Goal: Transaction & Acquisition: Subscribe to service/newsletter

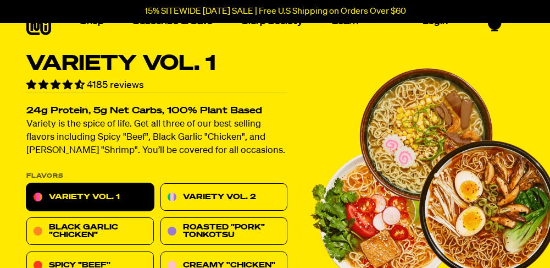
scroll to position [30, 0]
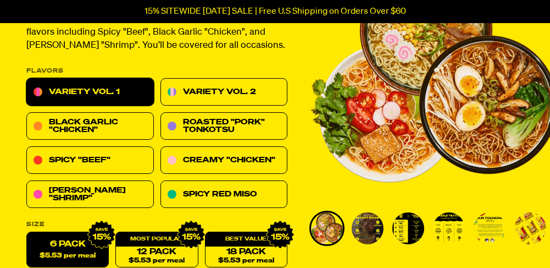
scroll to position [127, 0]
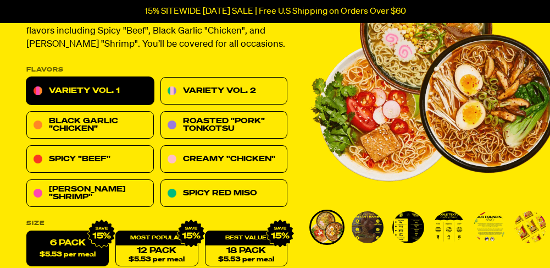
click at [108, 88] on link "Variety Vol. 1" at bounding box center [89, 90] width 127 height 27
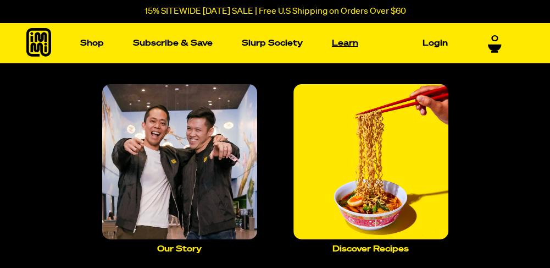
click at [342, 42] on link "Learn" at bounding box center [344, 43] width 35 height 17
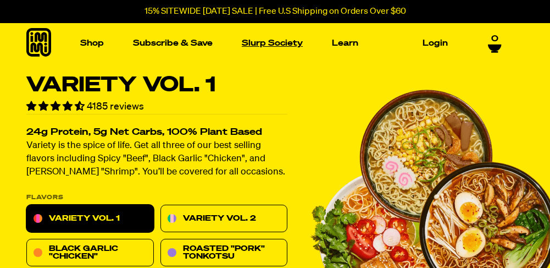
click at [277, 41] on link "Slurp Society" at bounding box center [272, 43] width 70 height 17
click at [179, 42] on link "Subscribe & Save" at bounding box center [173, 43] width 88 height 17
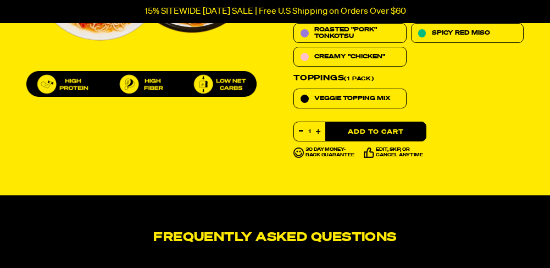
scroll to position [546, 0]
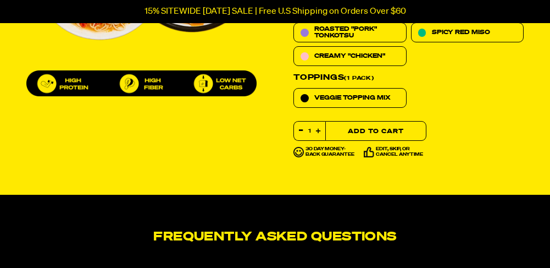
click at [365, 129] on button "Add to Cart" at bounding box center [375, 131] width 101 height 20
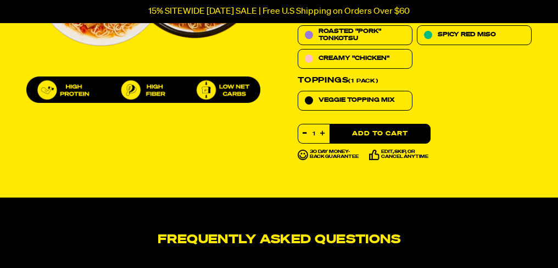
select select "Every 30 Days"
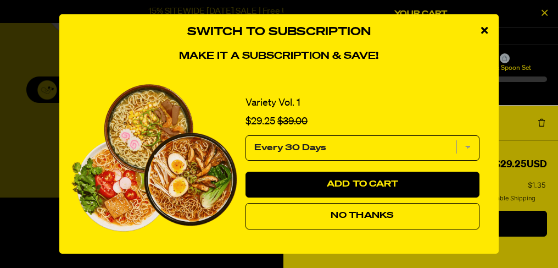
click at [468, 146] on select "Every 30 Days" at bounding box center [363, 147] width 234 height 25
click at [484, 30] on icon "close modal" at bounding box center [484, 30] width 7 height 10
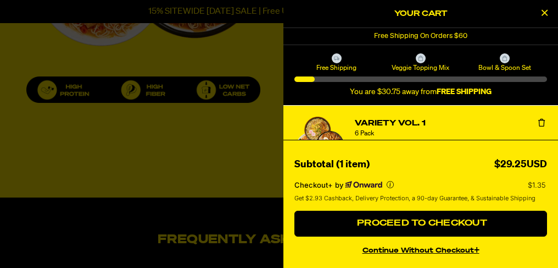
click at [546, 12] on icon "Close Cart" at bounding box center [545, 13] width 6 height 10
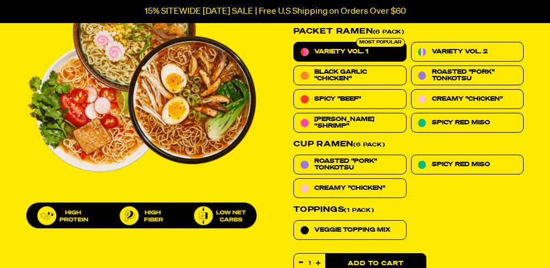
scroll to position [410, 0]
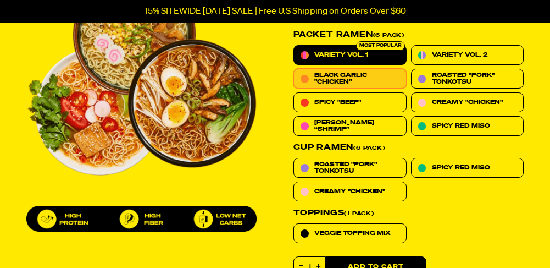
click at [343, 74] on span "Black Garlic "Chicken"" at bounding box center [356, 79] width 85 height 14
click at [294, 69] on input "Black Garlic "Chicken"" at bounding box center [293, 69] width 1 height 1
radio input "true"
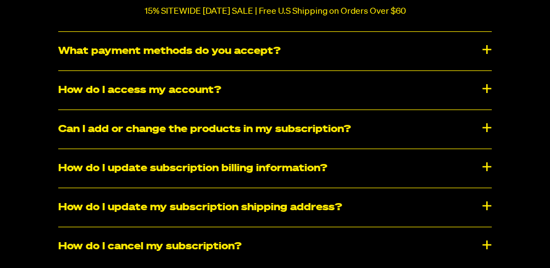
scroll to position [958, 0]
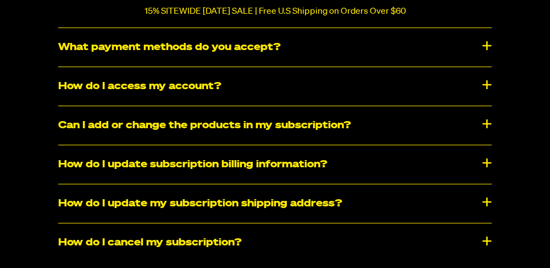
click at [265, 138] on div "Can I add or change the products in my subscription?" at bounding box center [274, 125] width 433 height 38
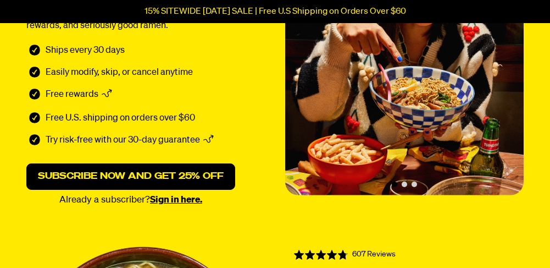
scroll to position [0, 0]
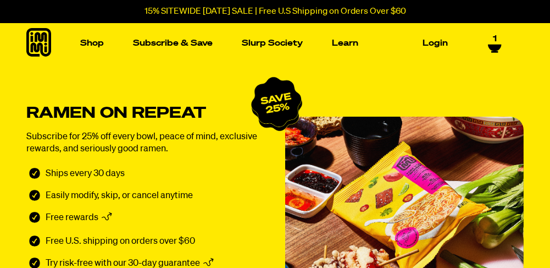
click at [42, 40] on icon at bounding box center [38, 42] width 25 height 29
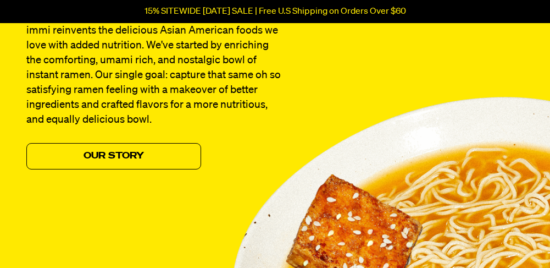
scroll to position [996, 0]
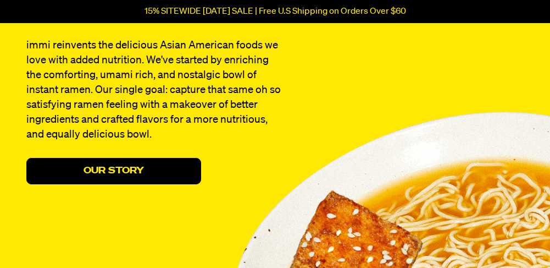
click at [144, 170] on link "Our Story" at bounding box center [113, 171] width 175 height 26
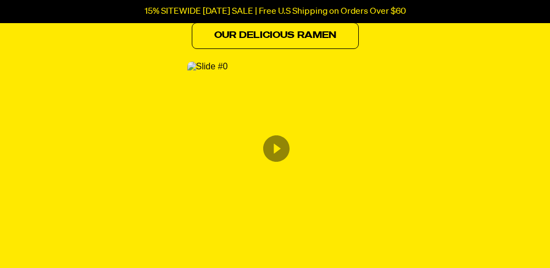
scroll to position [659, 0]
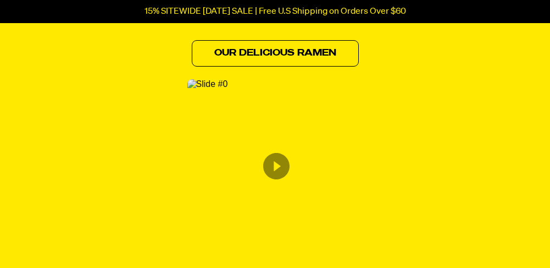
click at [228, 89] on img "Content from Archive App" at bounding box center [207, 84] width 41 height 10
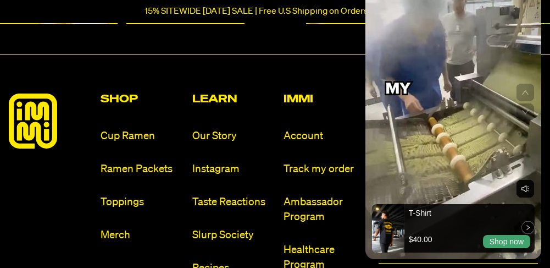
scroll to position [1123, 0]
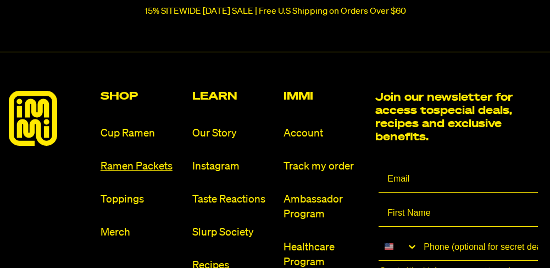
click at [148, 170] on link "Ramen Packets" at bounding box center [142, 166] width 83 height 15
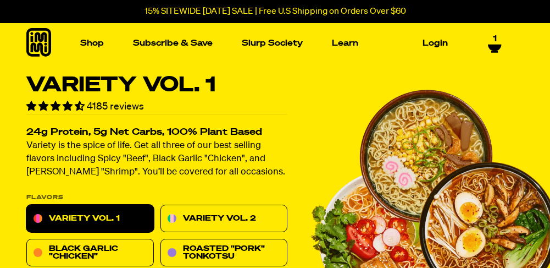
select select "Every 30 Days"
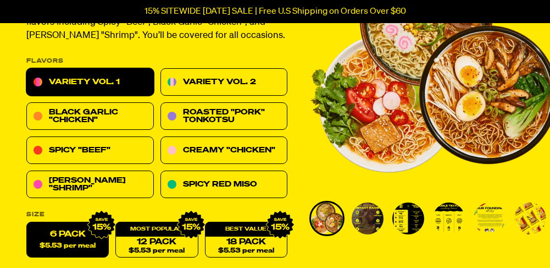
scroll to position [137, 0]
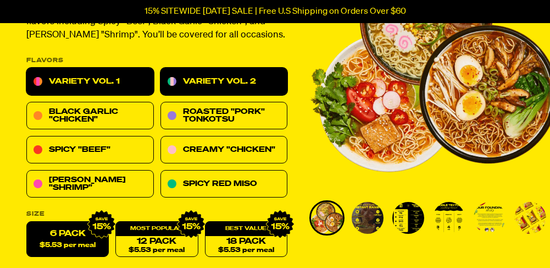
click at [259, 81] on link "Variety Vol. 2" at bounding box center [223, 81] width 127 height 27
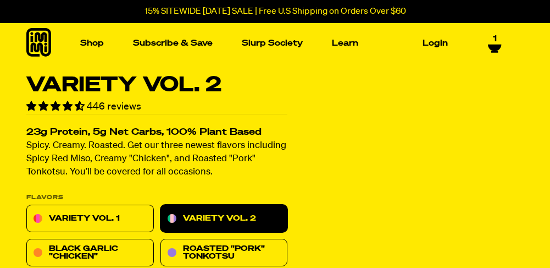
select select "Every 30 Days"
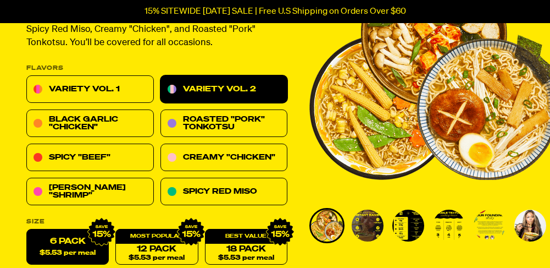
scroll to position [153, 0]
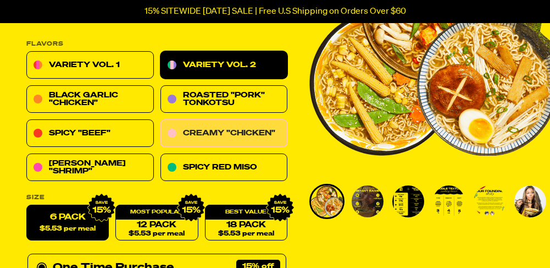
click at [248, 134] on link "Creamy "Chicken"" at bounding box center [223, 133] width 127 height 27
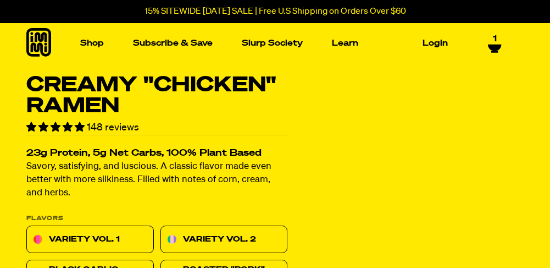
select select "Every 30 Days"
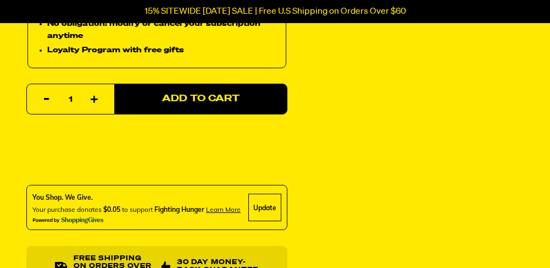
scroll to position [559, 0]
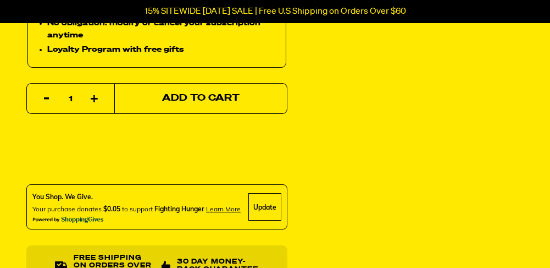
click at [245, 101] on button "Add to Cart" at bounding box center [200, 98] width 173 height 31
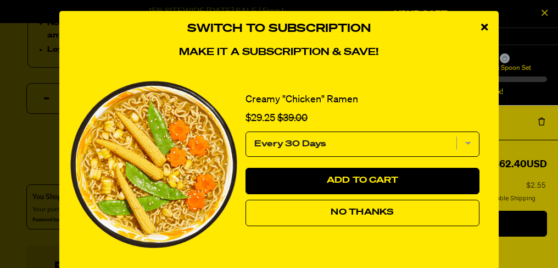
click at [481, 24] on icon "close modal" at bounding box center [484, 27] width 7 height 10
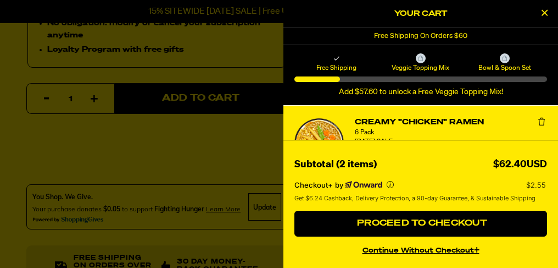
click at [546, 12] on icon "Close Cart" at bounding box center [545, 13] width 6 height 10
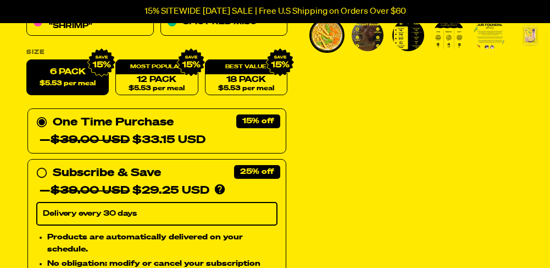
scroll to position [318, 0]
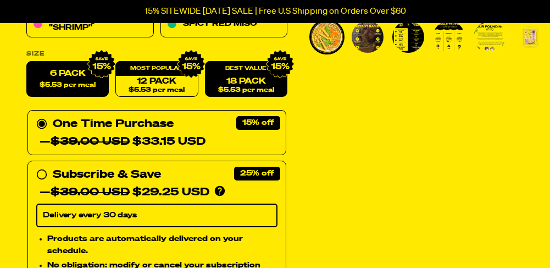
click at [263, 77] on link "18 Pack $5.53 per meal" at bounding box center [246, 80] width 82 height 36
radio input "false"
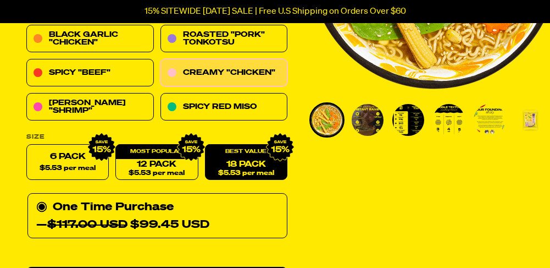
scroll to position [232, 0]
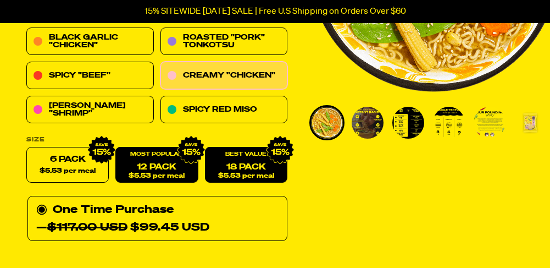
click at [172, 160] on div "12 Pack $5.53 per meal" at bounding box center [156, 165] width 82 height 36
click at [165, 151] on div "12 Pack $5.53 per meal" at bounding box center [156, 165] width 82 height 36
click at [164, 159] on div "12 Pack $5.53 per meal" at bounding box center [156, 165] width 82 height 36
click at [184, 161] on img at bounding box center [190, 150] width 29 height 29
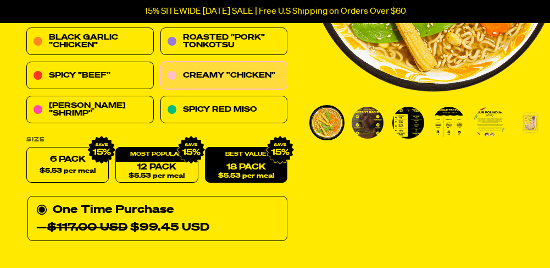
click at [40, 207] on circle at bounding box center [41, 210] width 7 height 7
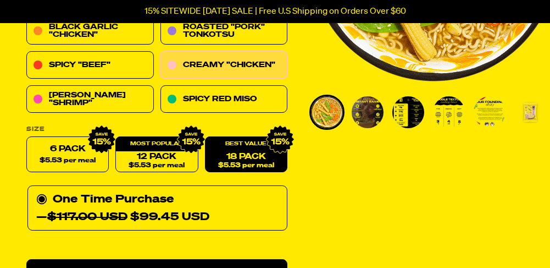
scroll to position [241, 0]
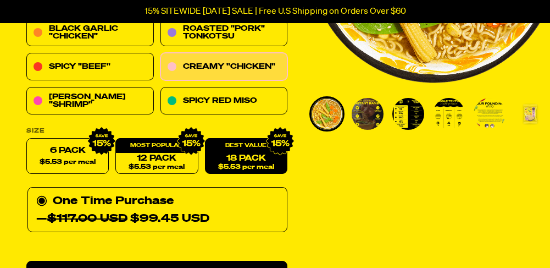
click at [245, 157] on link "18 Pack $5.53 per meal" at bounding box center [246, 156] width 82 height 36
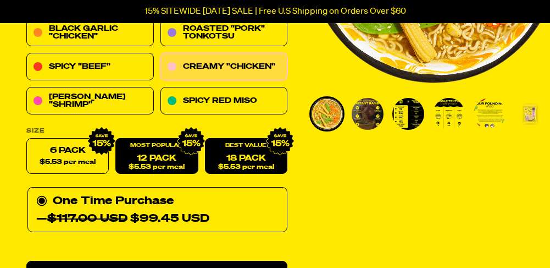
click at [157, 154] on link "12 Pack $5.53 per meal" at bounding box center [156, 156] width 82 height 36
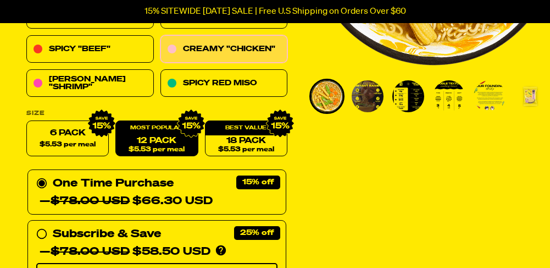
scroll to position [270, 0]
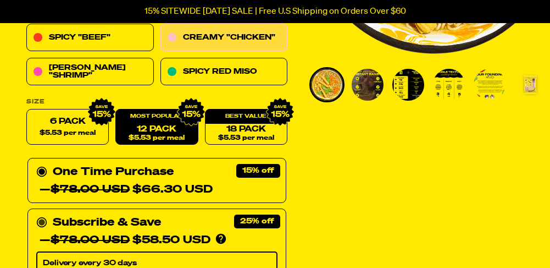
click at [43, 220] on circle at bounding box center [41, 222] width 7 height 7
click at [43, 214] on input "Subscribe & Save 25% — $78.00 USD $58.50 USD You'll receive your selected flavo…" at bounding box center [39, 214] width 7 height 0
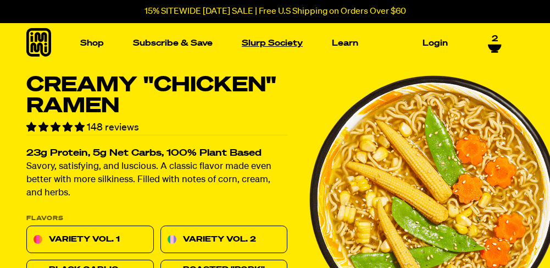
click at [287, 43] on link "Slurp Society" at bounding box center [272, 43] width 70 height 17
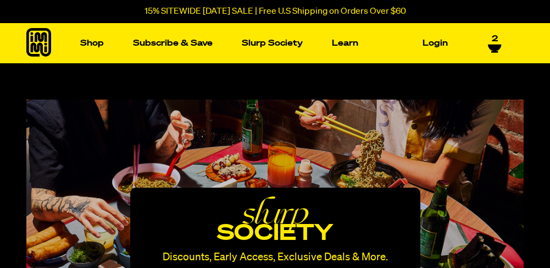
select select "Every 30 Days"
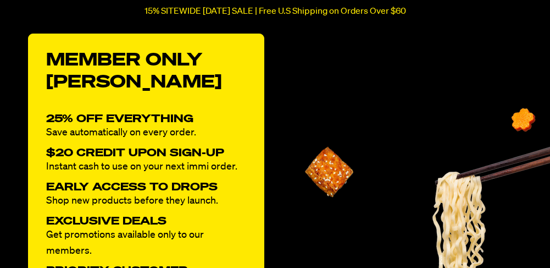
scroll to position [820, 0]
